Goal: Find specific page/section

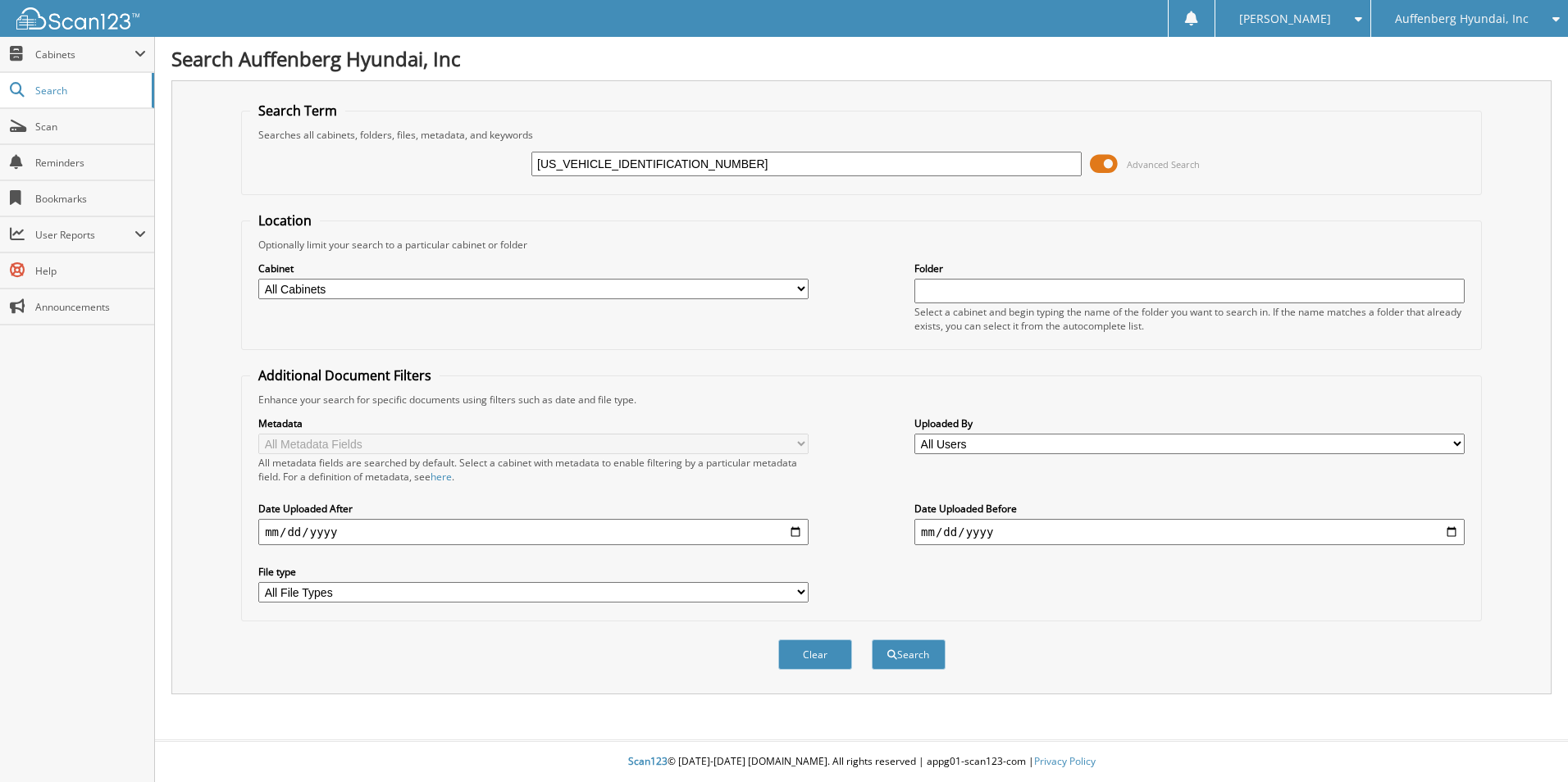
drag, startPoint x: 601, startPoint y: 165, endPoint x: 241, endPoint y: 125, distance: 362.2
click at [241, 127] on div "Search Term Searches all cabinets, folders, files, metadata, and keywords KMHL5…" at bounding box center [861, 387] width 1380 height 615
type input "SA431898"
click at [872, 639] on button "Search" at bounding box center [909, 655] width 74 height 30
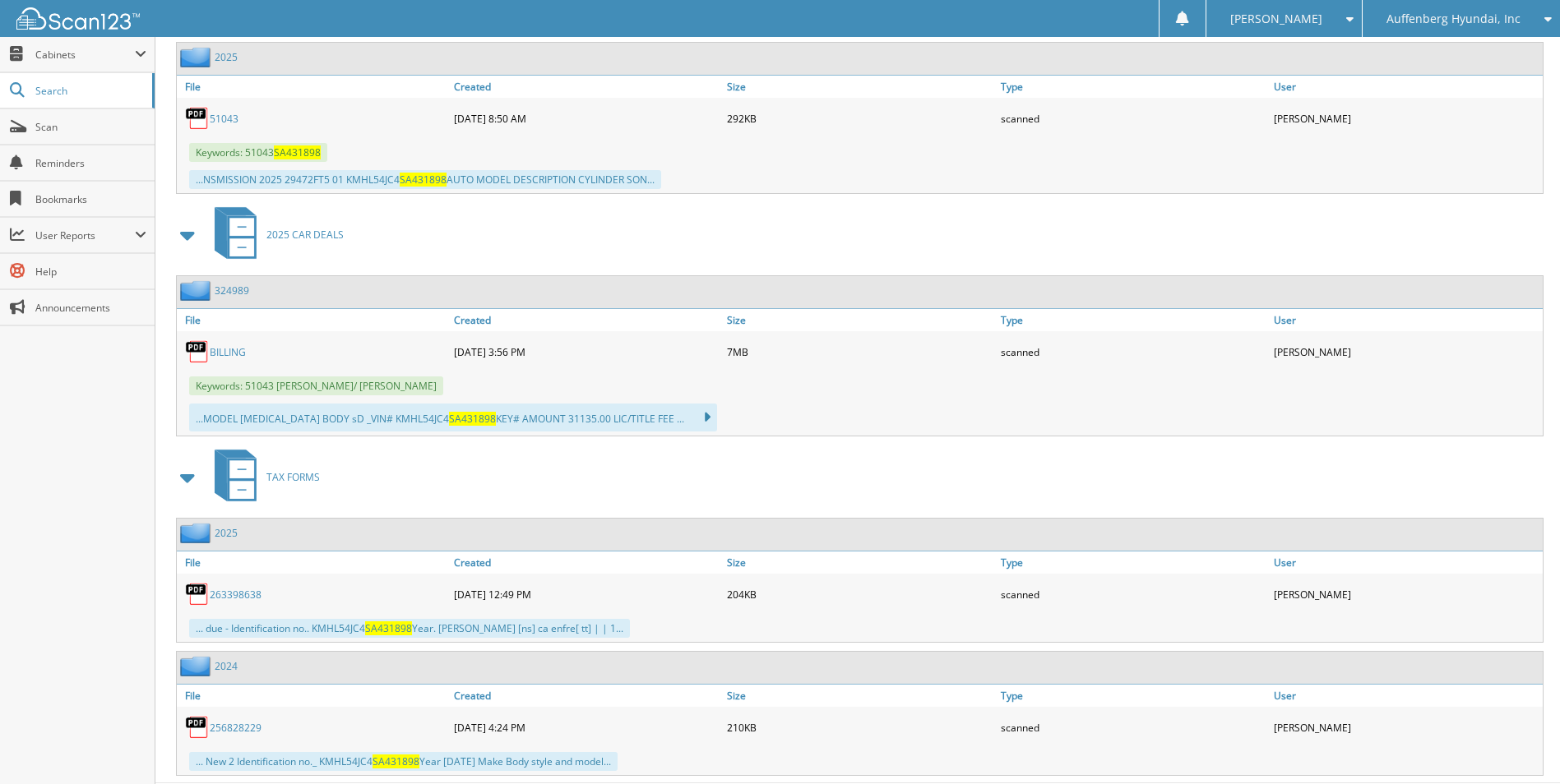
scroll to position [1754, 0]
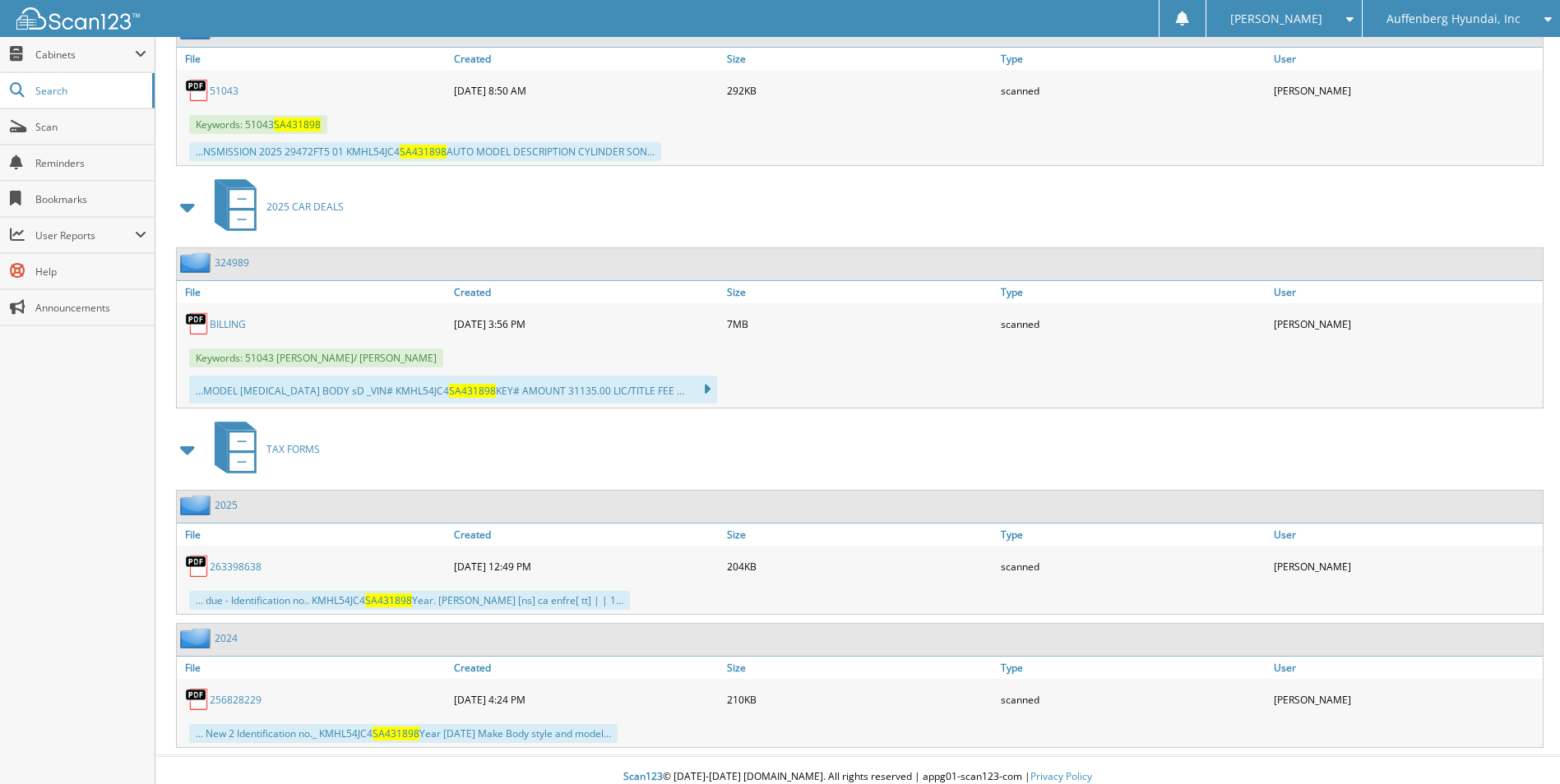
click at [189, 436] on span at bounding box center [188, 449] width 23 height 30
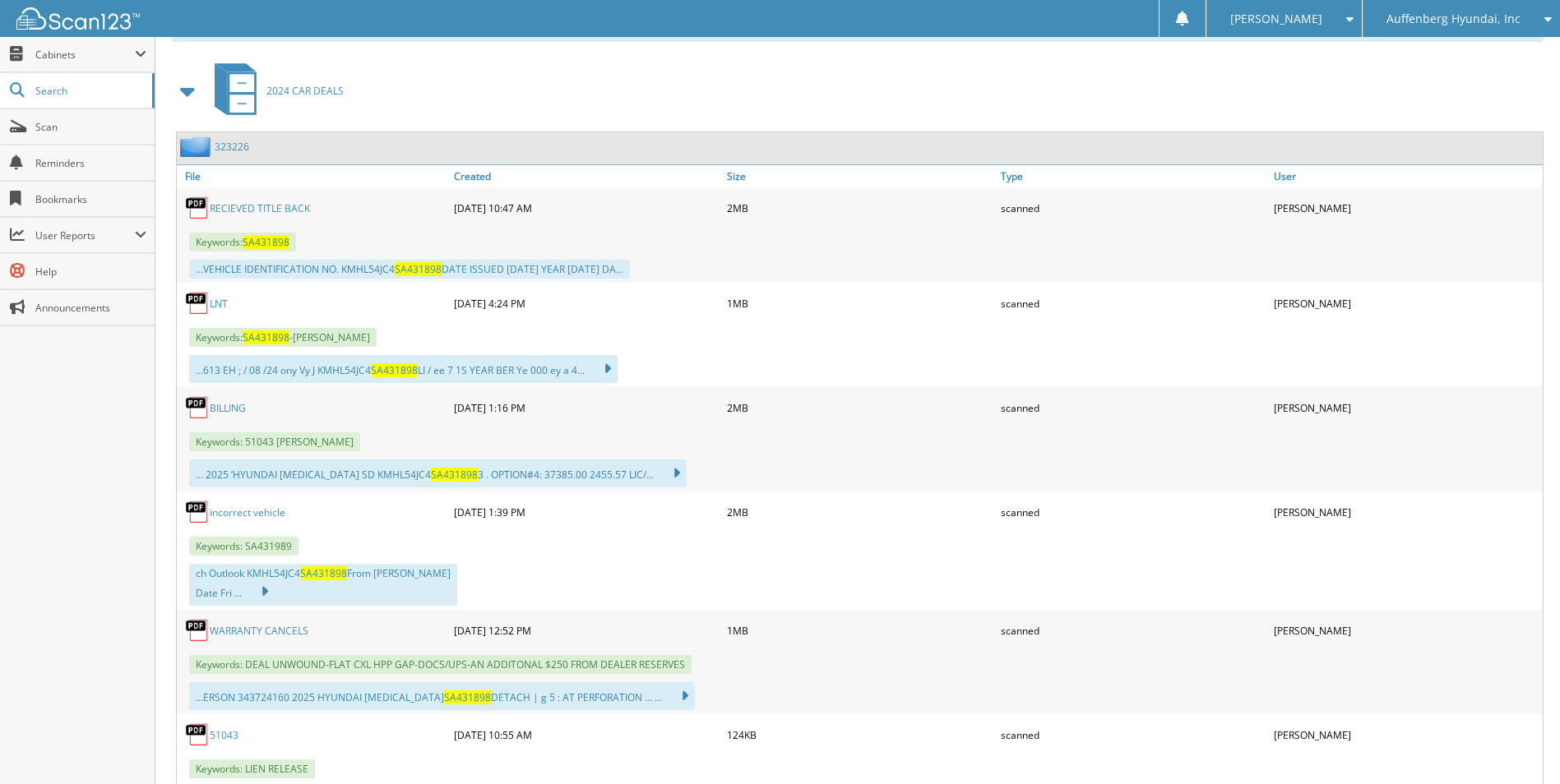
scroll to position [666, 0]
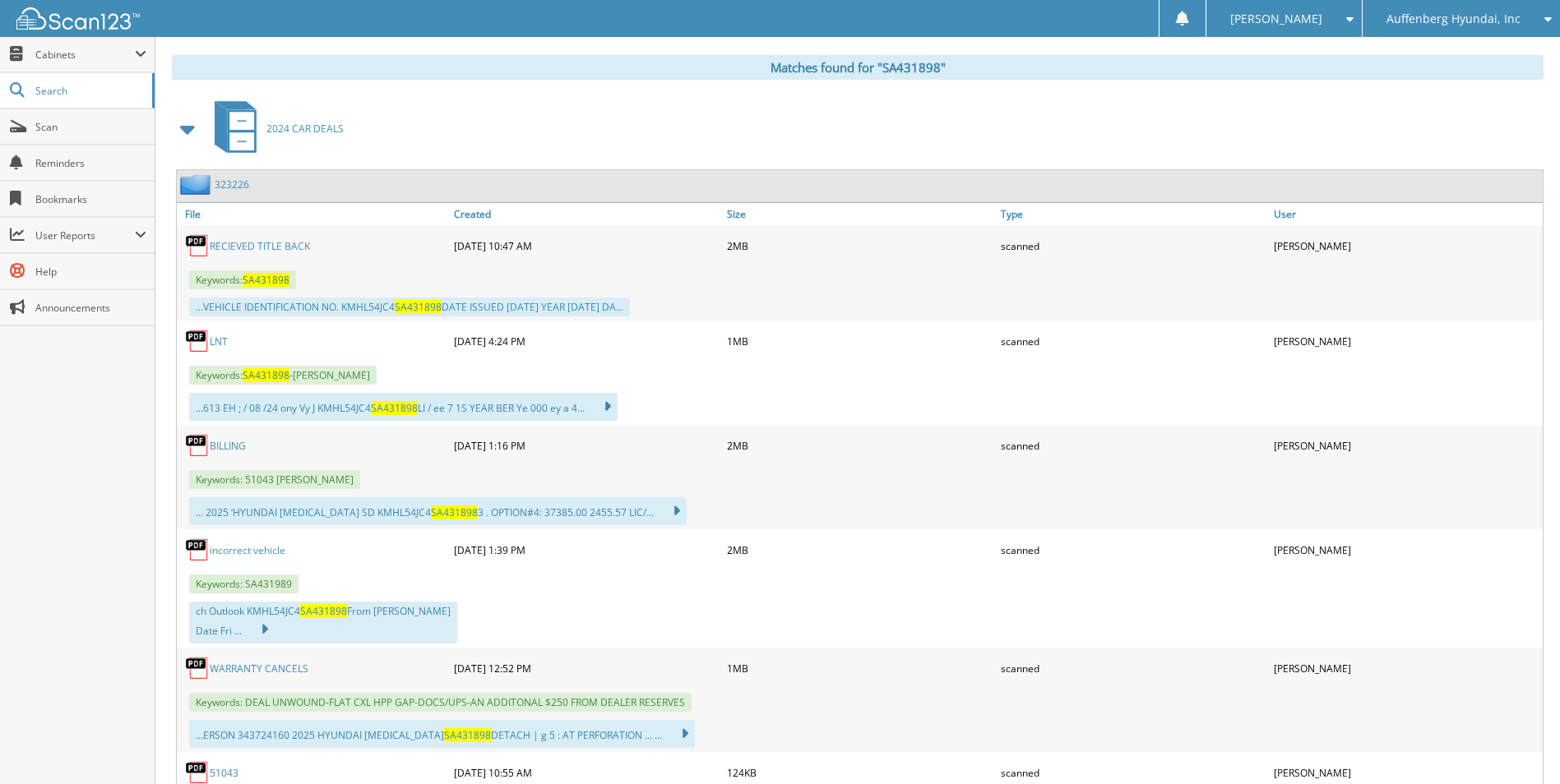
click at [285, 245] on link "RECIEVED TITLE BACK" at bounding box center [260, 246] width 100 height 14
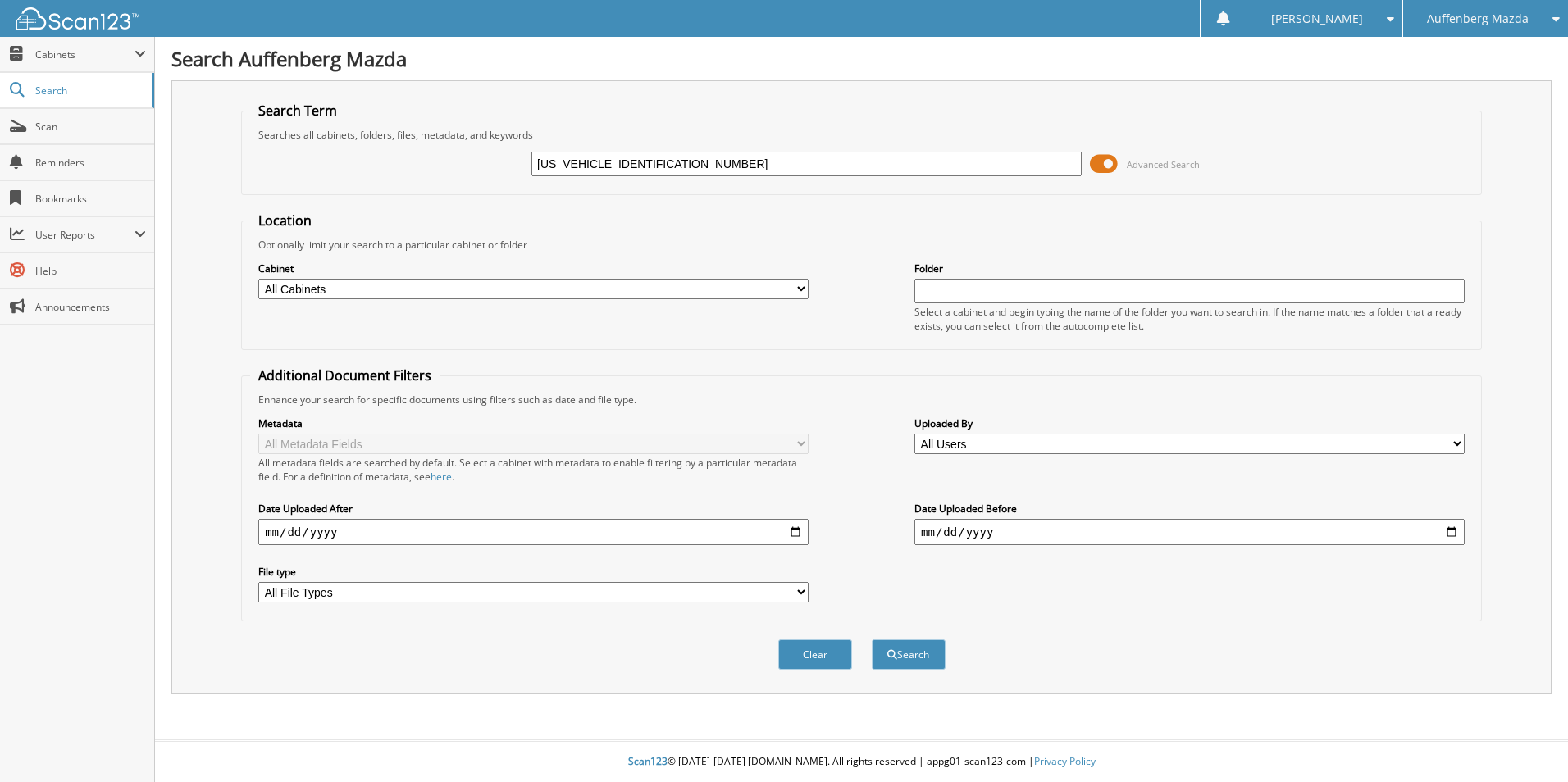
drag, startPoint x: 601, startPoint y: 167, endPoint x: 480, endPoint y: 166, distance: 121.0
click at [480, 166] on div "1HGCR2F75GA108901 Advanced Search" at bounding box center [861, 164] width 1223 height 45
type input "GA108901"
click at [872, 639] on button "Search" at bounding box center [909, 655] width 74 height 30
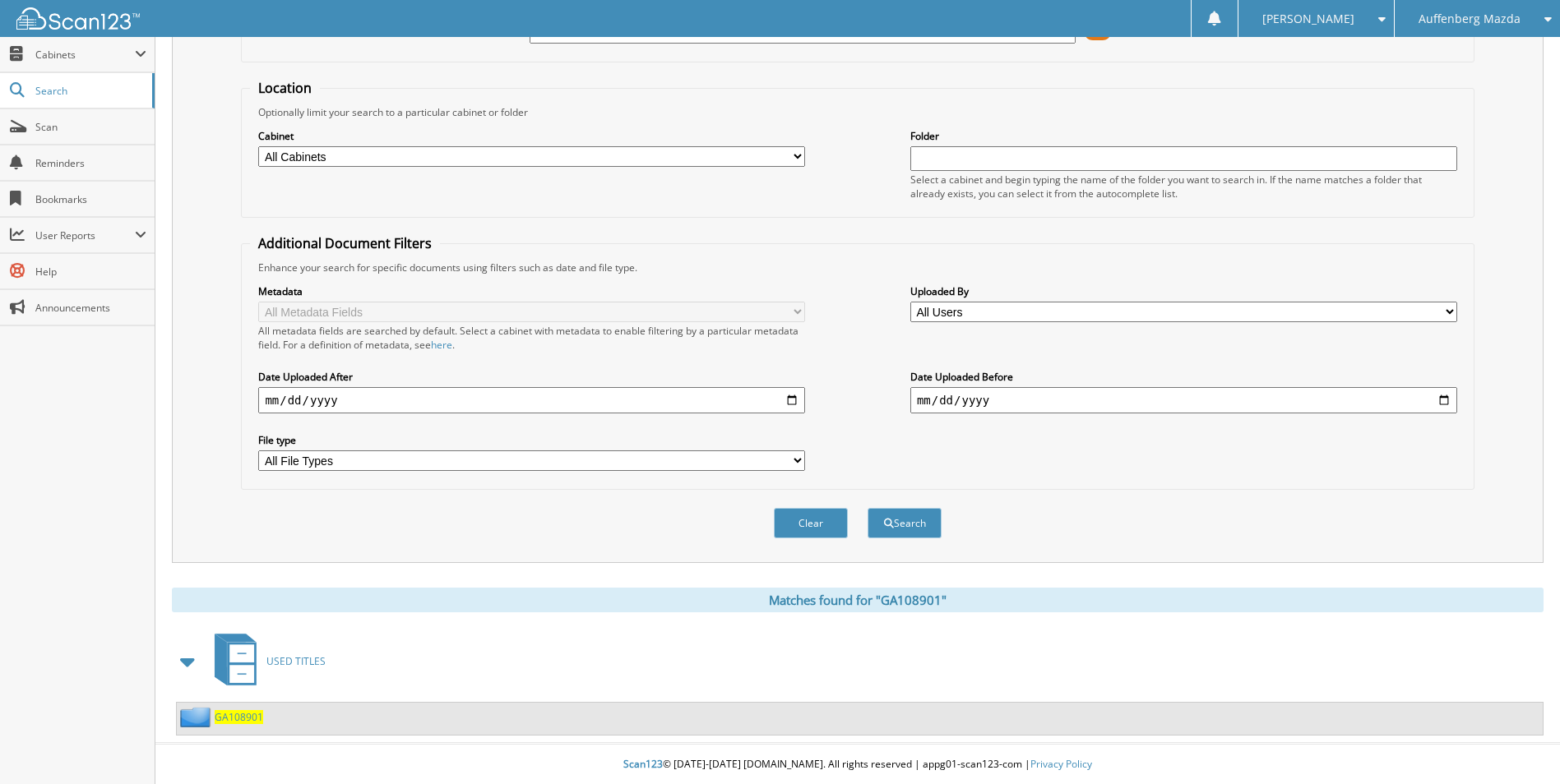
scroll to position [134, 0]
click at [245, 711] on span "GA108901" at bounding box center [239, 716] width 49 height 14
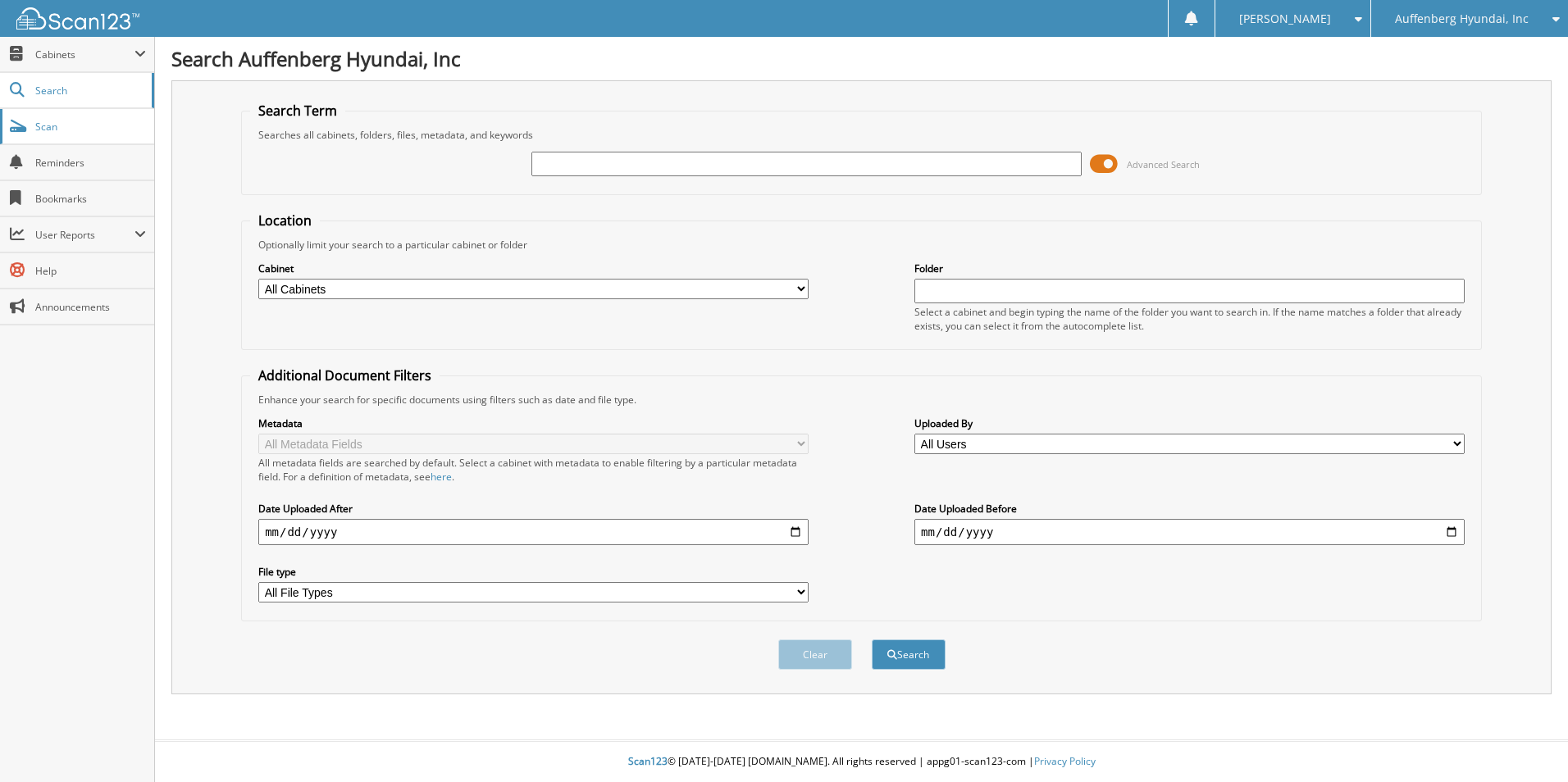
click at [105, 113] on link "Scan" at bounding box center [77, 127] width 154 height 35
